Goal: Find specific page/section: Find specific page/section

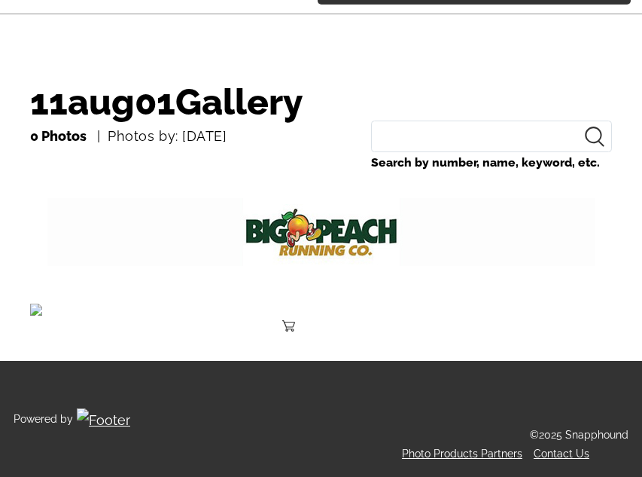
scroll to position [158, 0]
